Goal: Browse casually

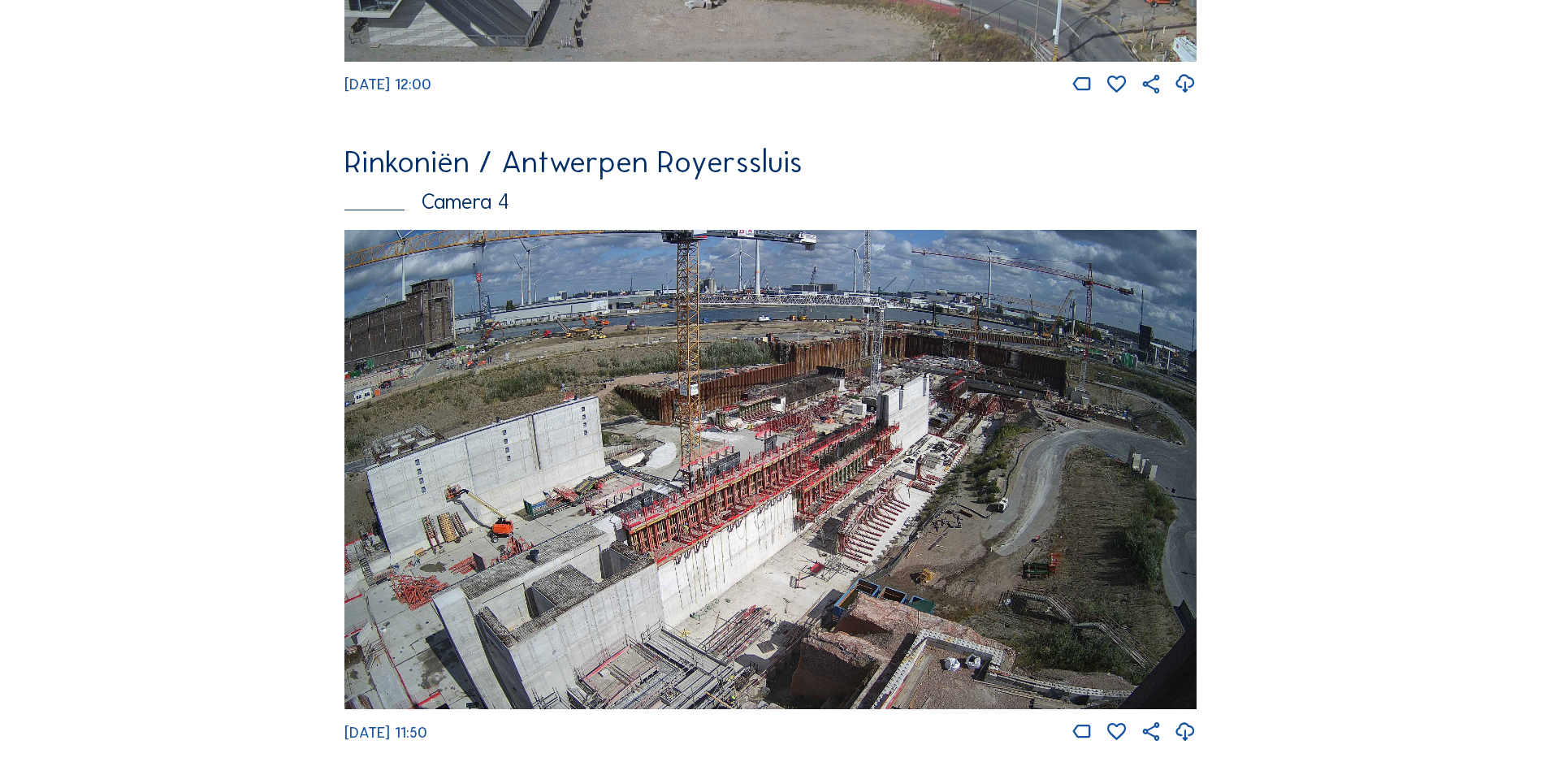
scroll to position [2688, 0]
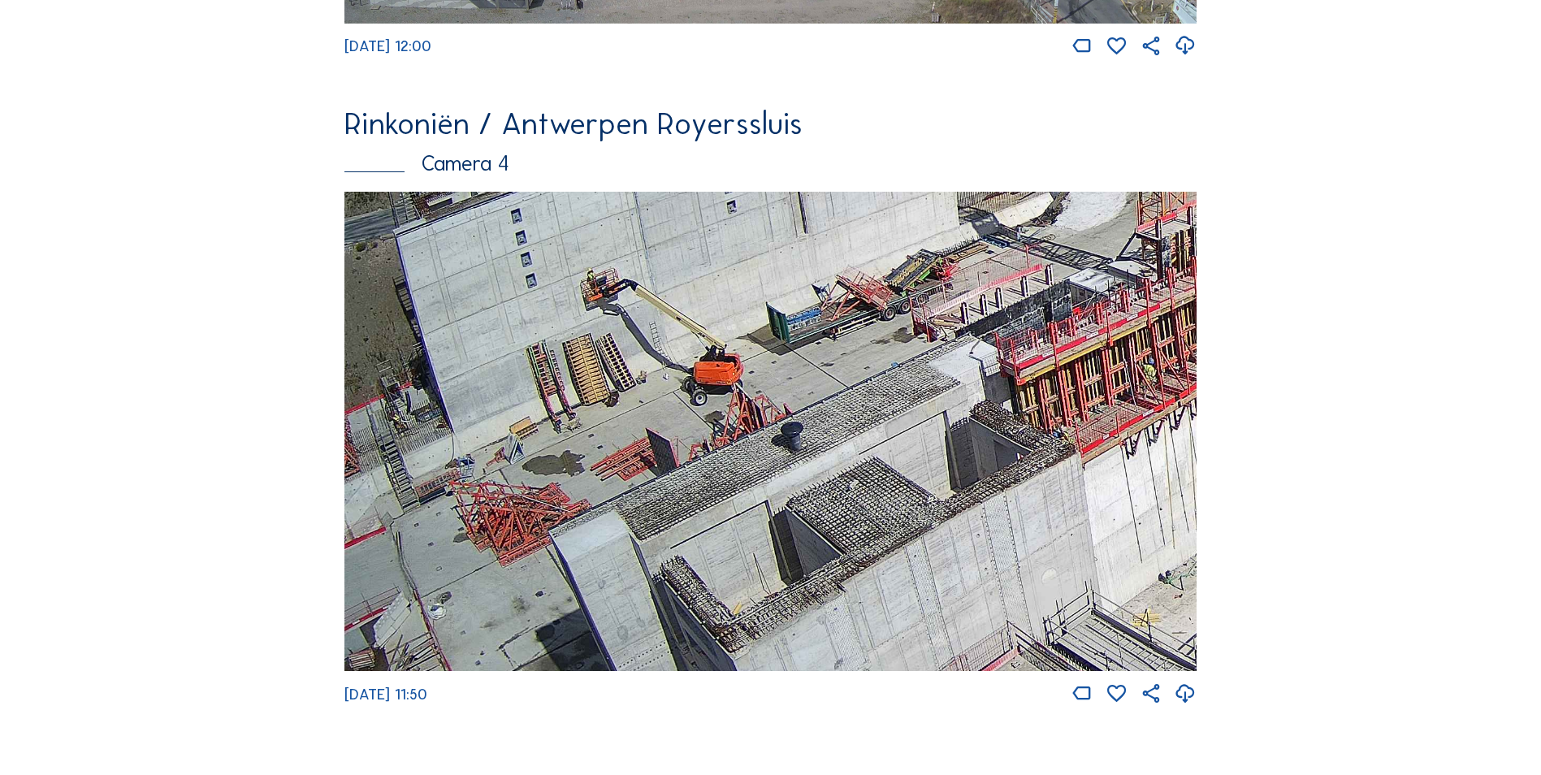
drag, startPoint x: 442, startPoint y: 516, endPoint x: 670, endPoint y: 427, distance: 244.2
click at [670, 427] on img at bounding box center [771, 431] width 852 height 479
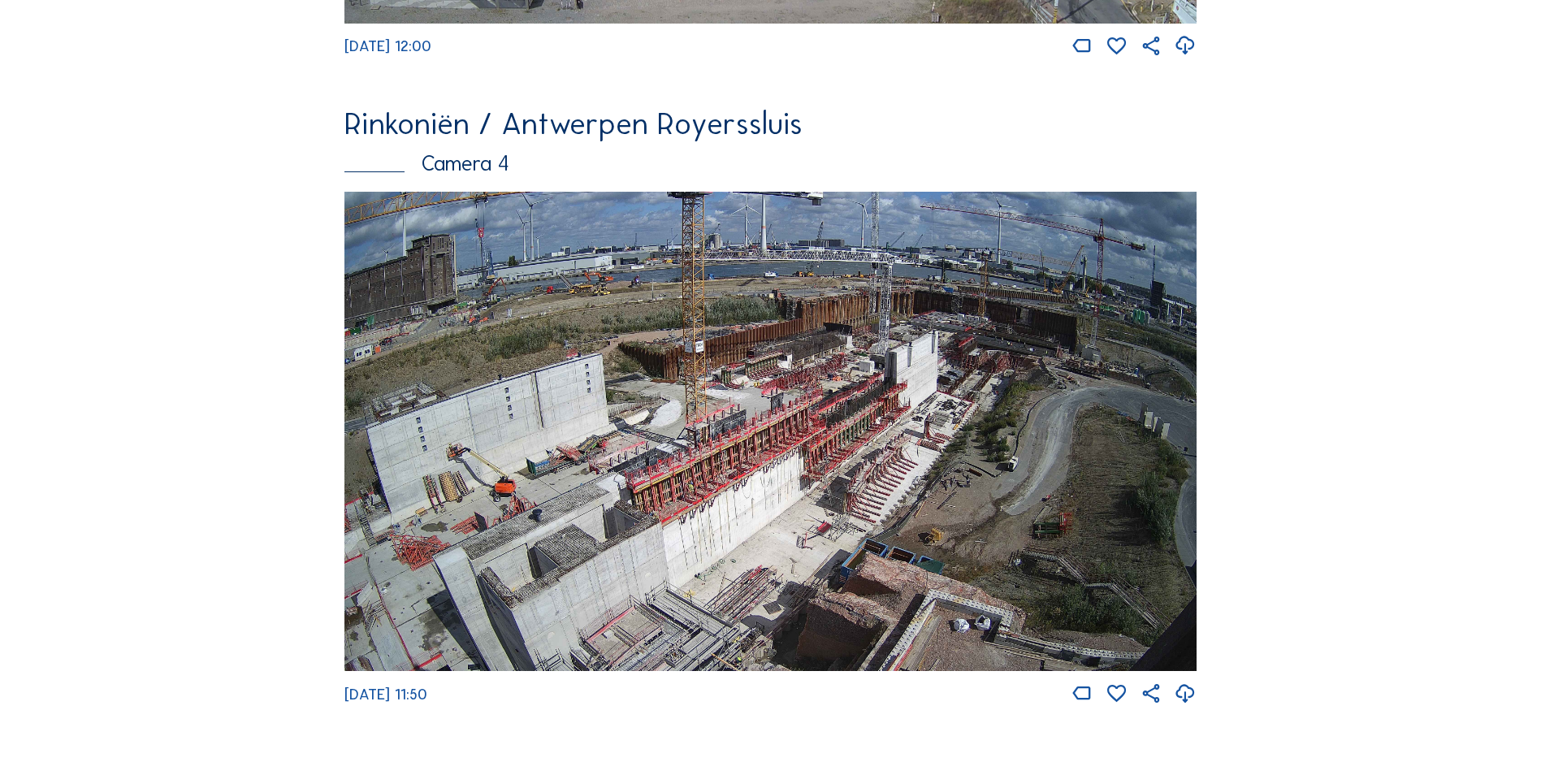
drag, startPoint x: 536, startPoint y: 497, endPoint x: 699, endPoint y: 382, distance: 200.0
click at [699, 382] on img at bounding box center [771, 431] width 852 height 479
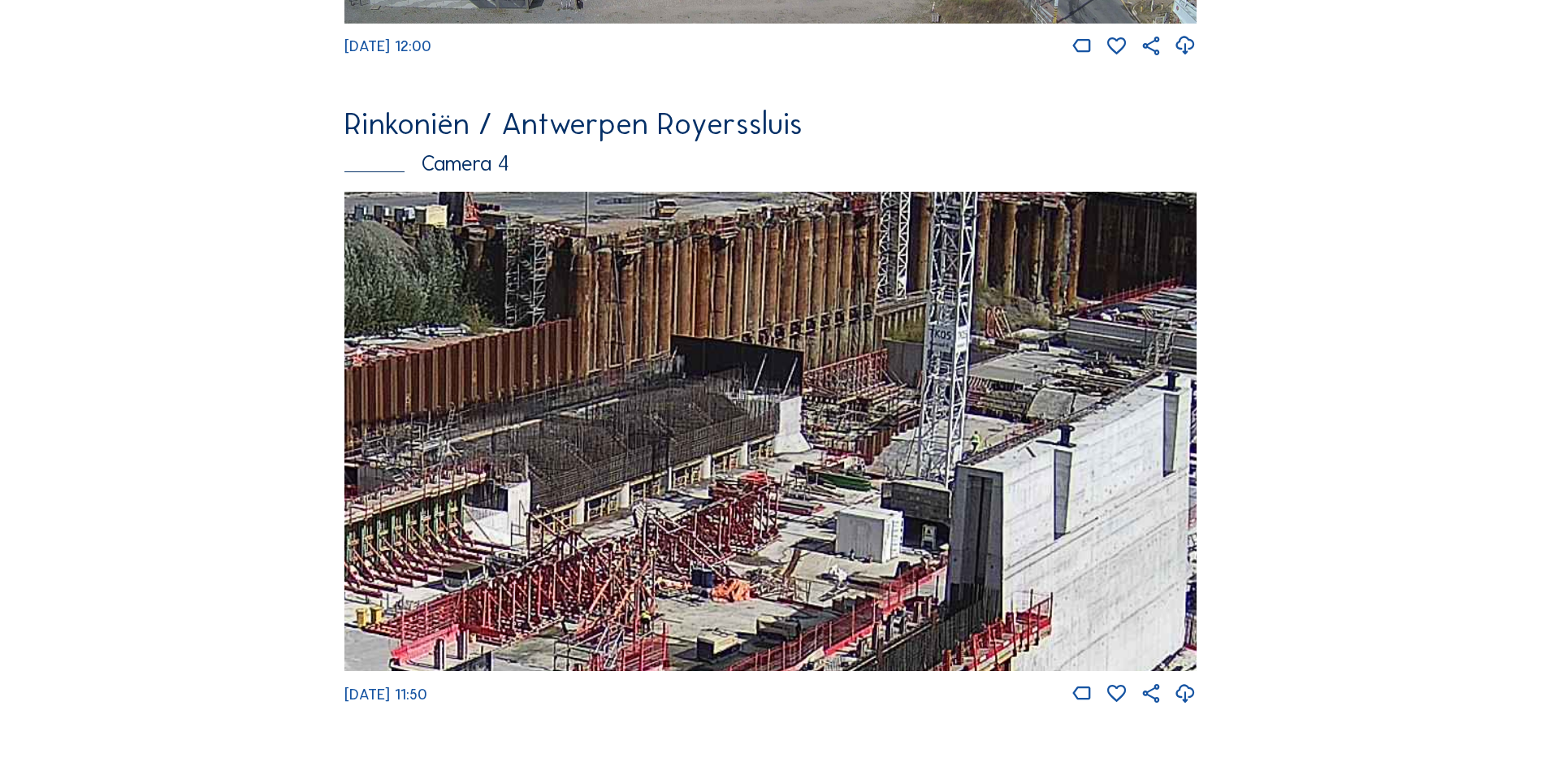
drag, startPoint x: 842, startPoint y: 380, endPoint x: 536, endPoint y: 514, distance: 334.1
click at [536, 514] on img at bounding box center [771, 431] width 852 height 479
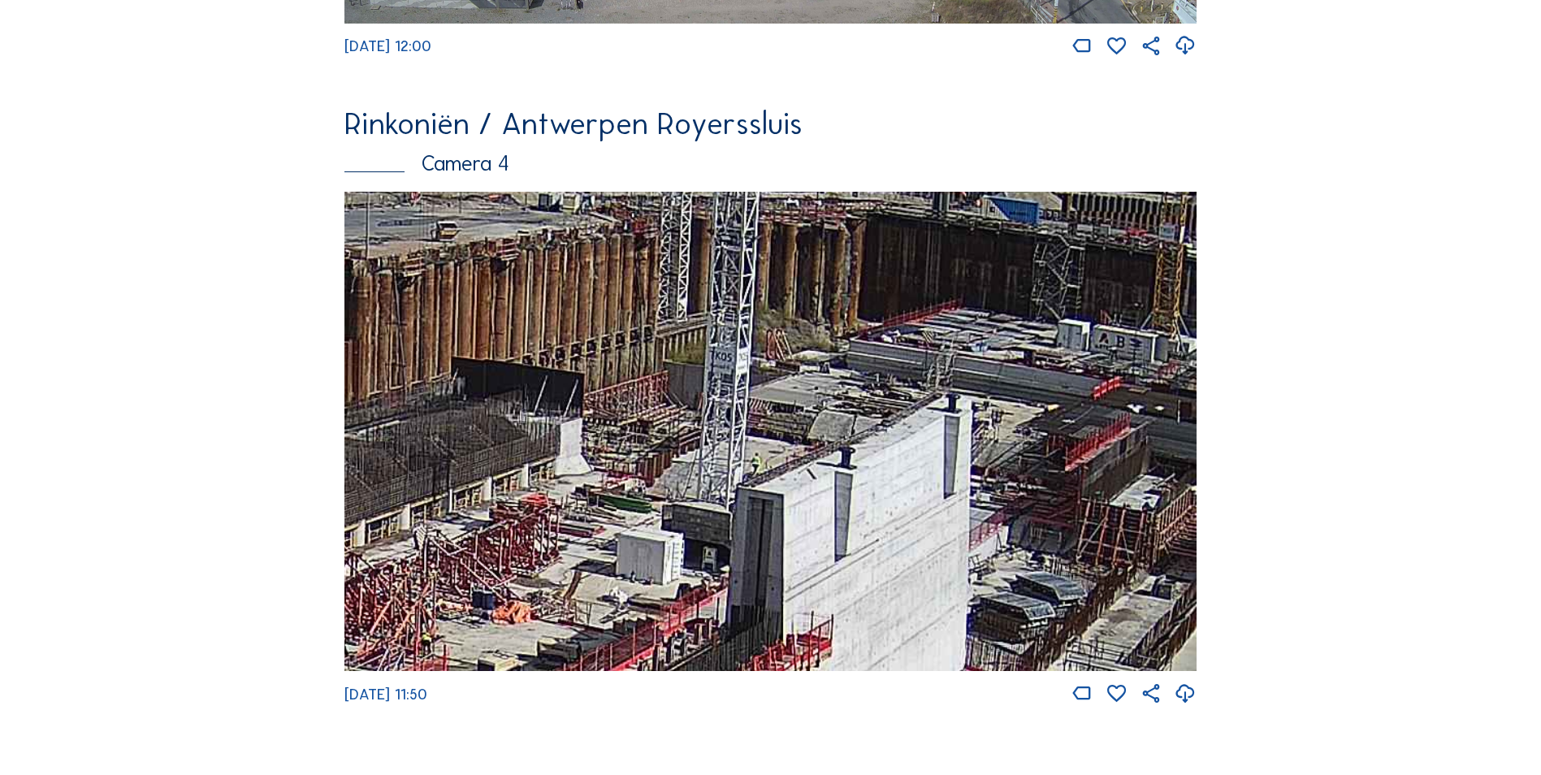
drag, startPoint x: 917, startPoint y: 444, endPoint x: 832, endPoint y: 475, distance: 90.7
click at [889, 469] on img at bounding box center [771, 431] width 852 height 479
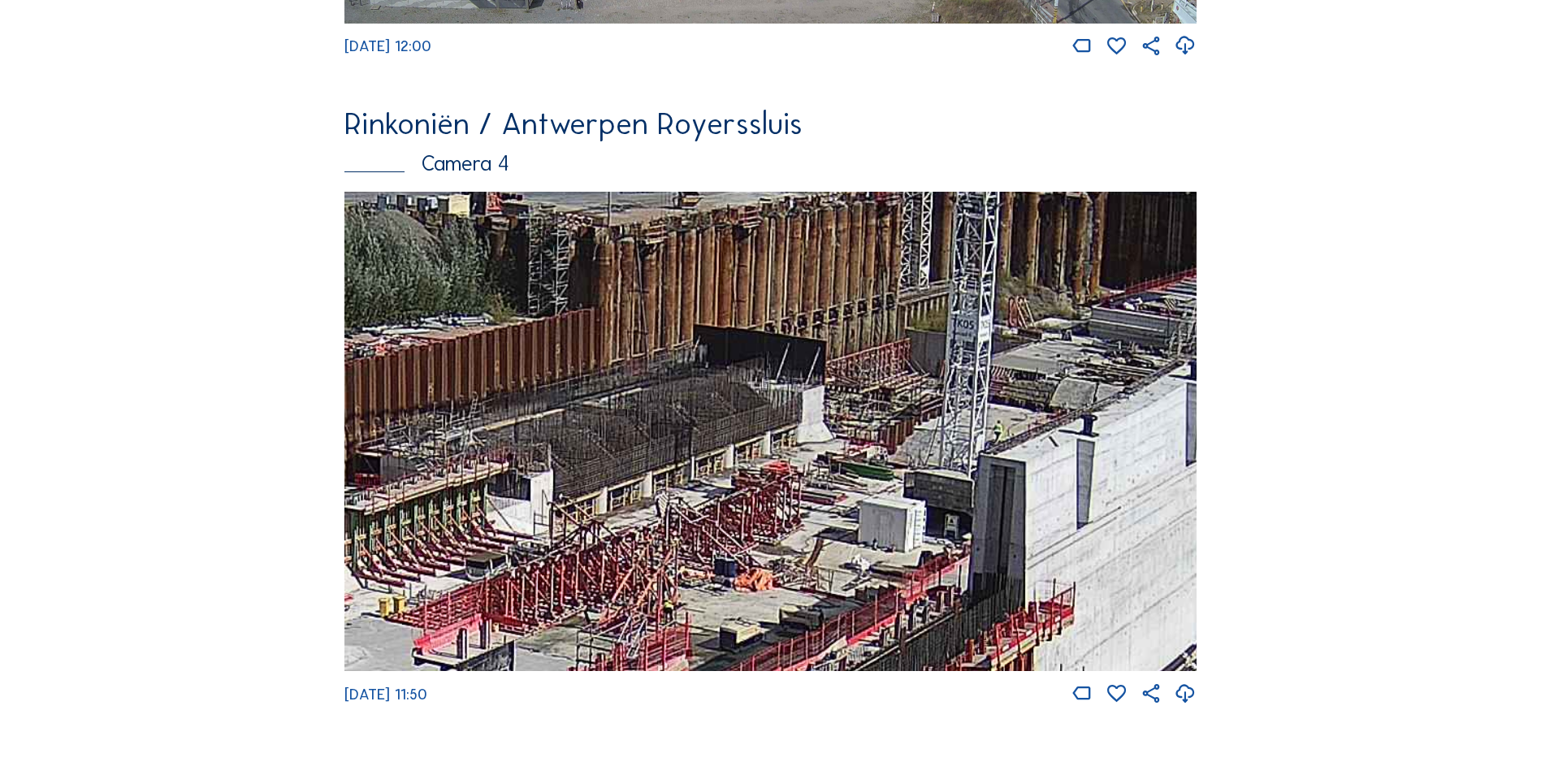
drag, startPoint x: 449, startPoint y: 522, endPoint x: 552, endPoint y: 499, distance: 105.7
click at [552, 499] on img at bounding box center [771, 431] width 852 height 479
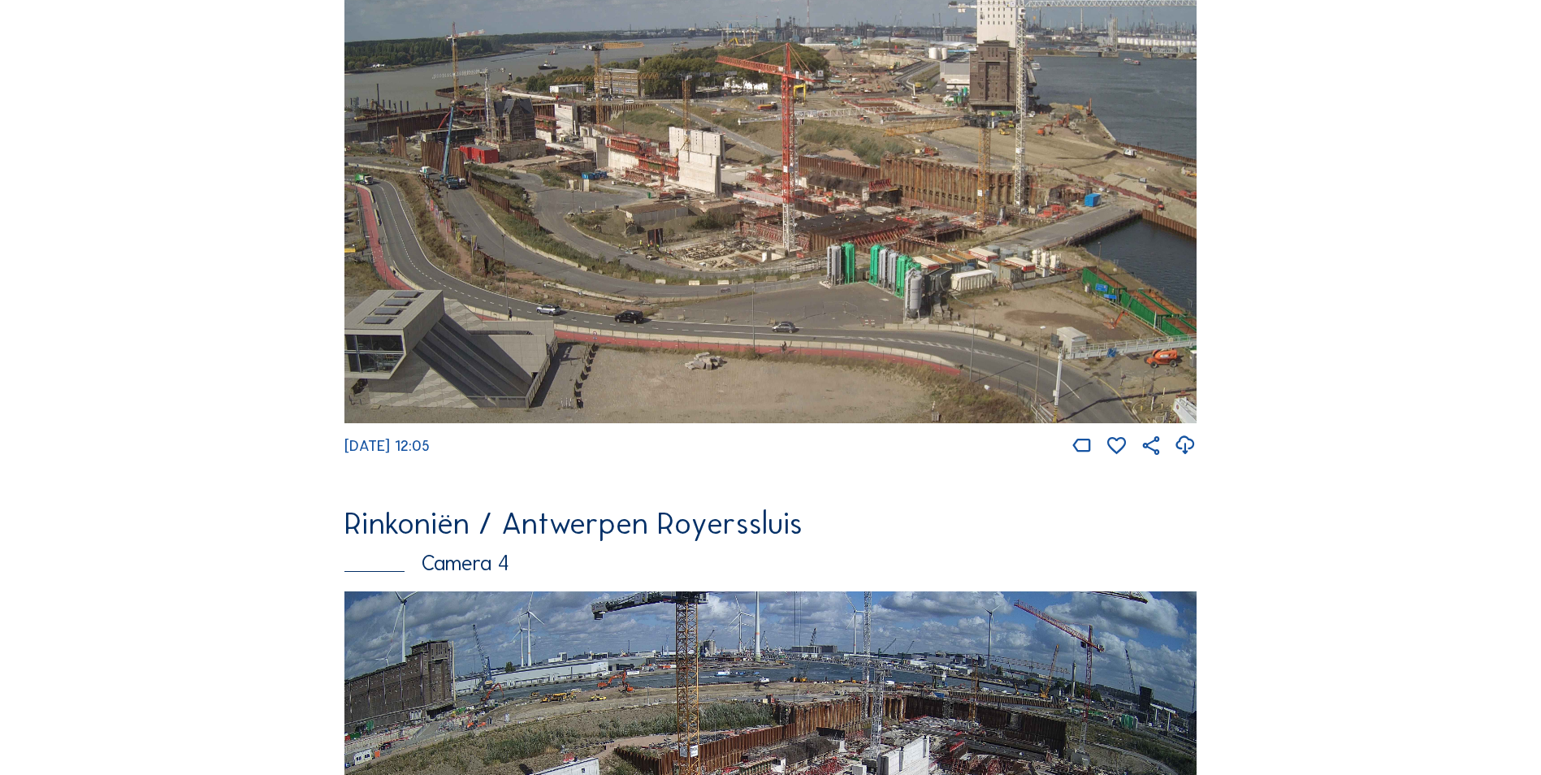
scroll to position [2201, 0]
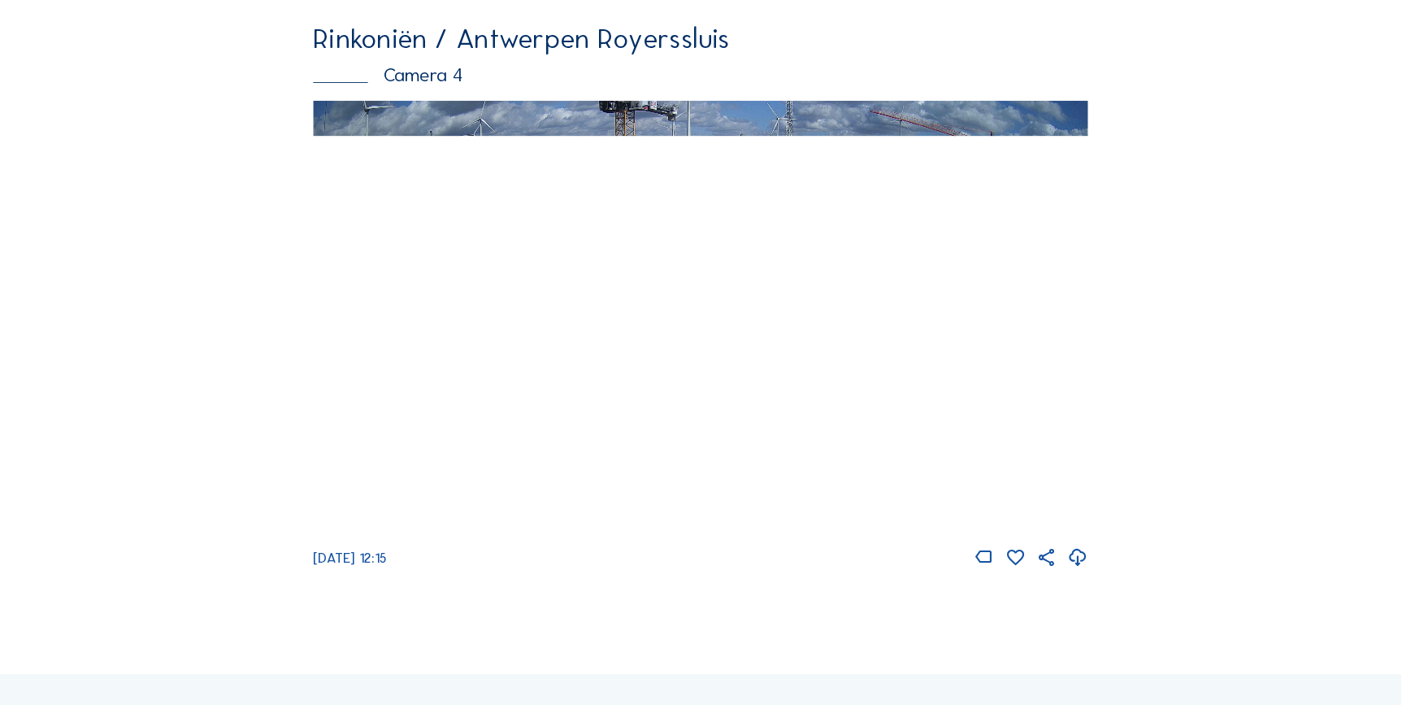
scroll to position [2769, 0]
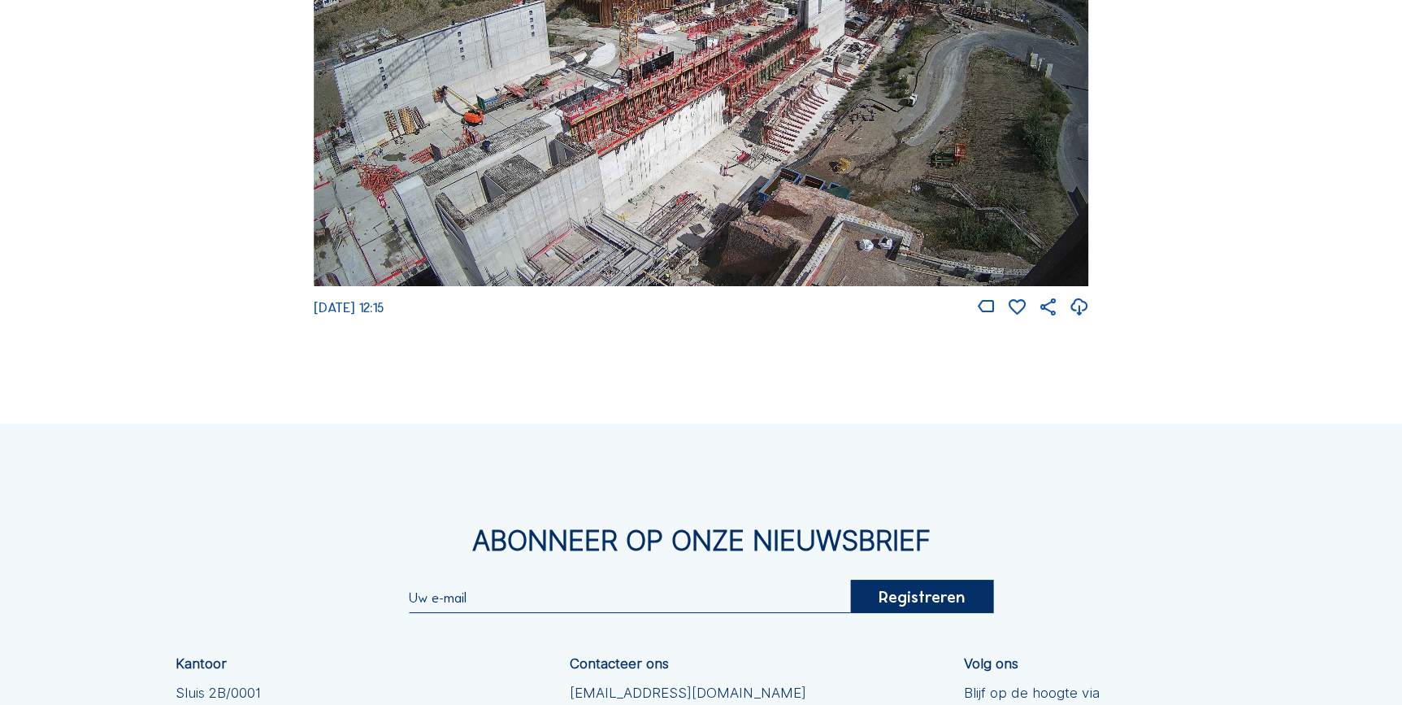
click at [441, 283] on img at bounding box center [701, 68] width 775 height 436
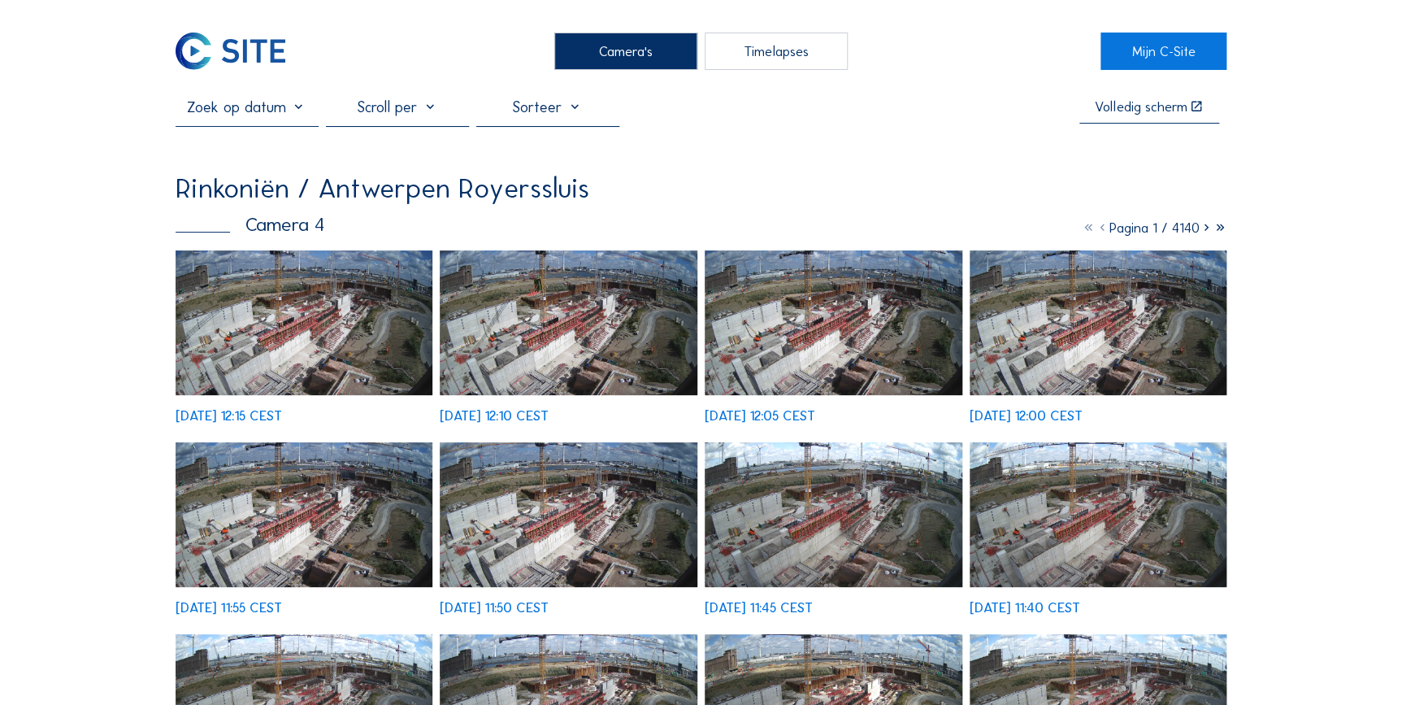
click at [287, 301] on img at bounding box center [305, 322] width 258 height 145
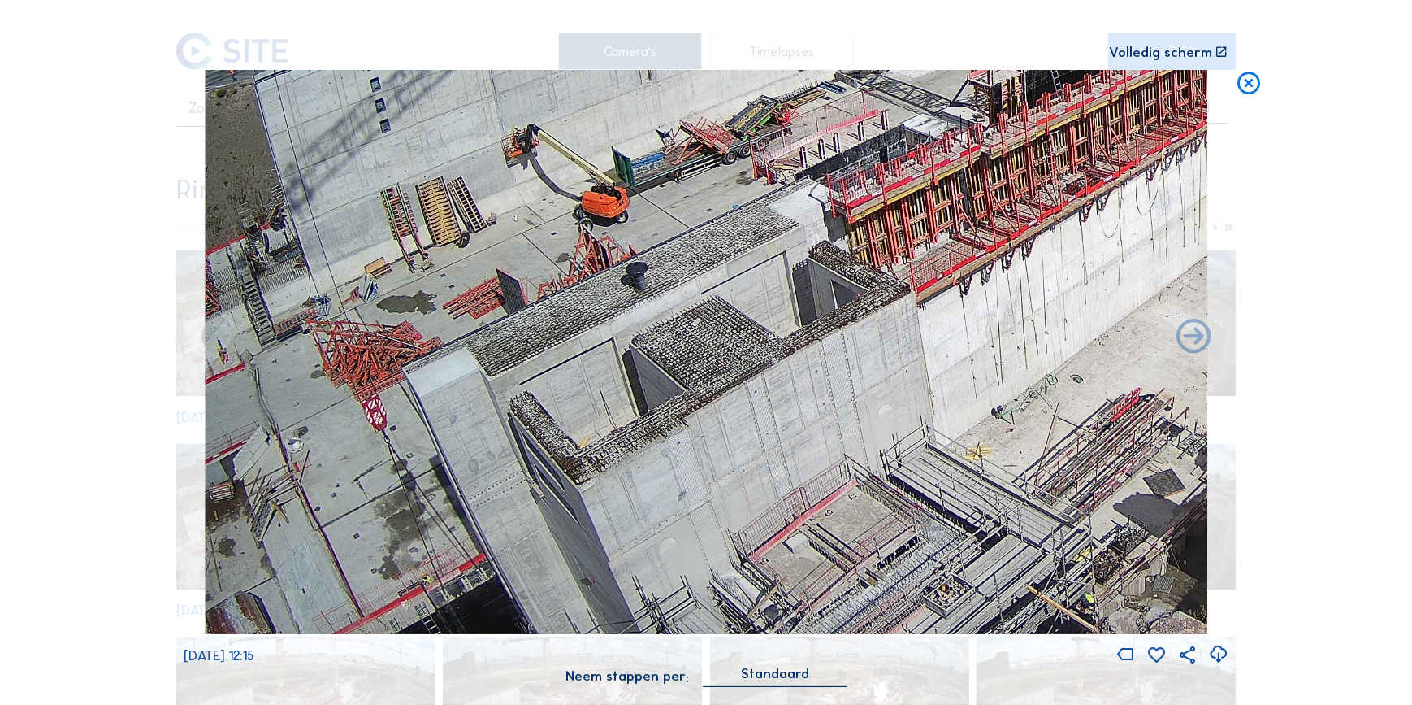
drag, startPoint x: 343, startPoint y: 477, endPoint x: 648, endPoint y: 302, distance: 352.0
click at [648, 302] on img at bounding box center [707, 352] width 1002 height 564
